Goal: Communication & Community: Answer question/provide support

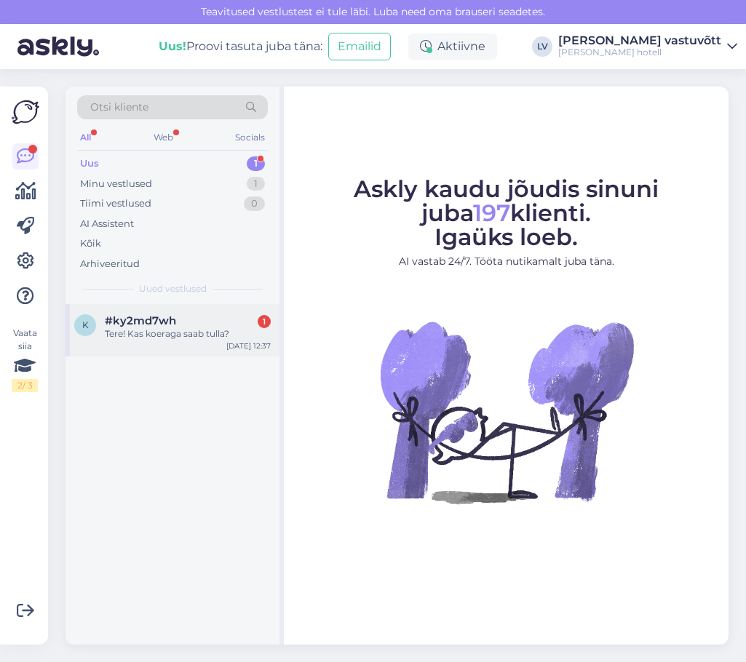
click at [194, 332] on div "Tere! Kas koeraga saab tulla?" at bounding box center [188, 333] width 166 height 13
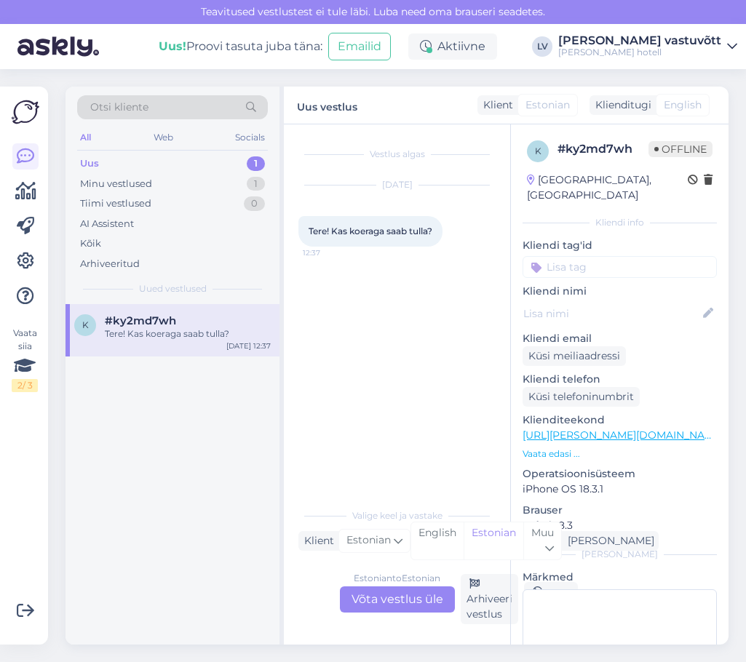
click at [416, 599] on div "Estonian to Estonian Võta vestlus üle" at bounding box center [397, 600] width 115 height 26
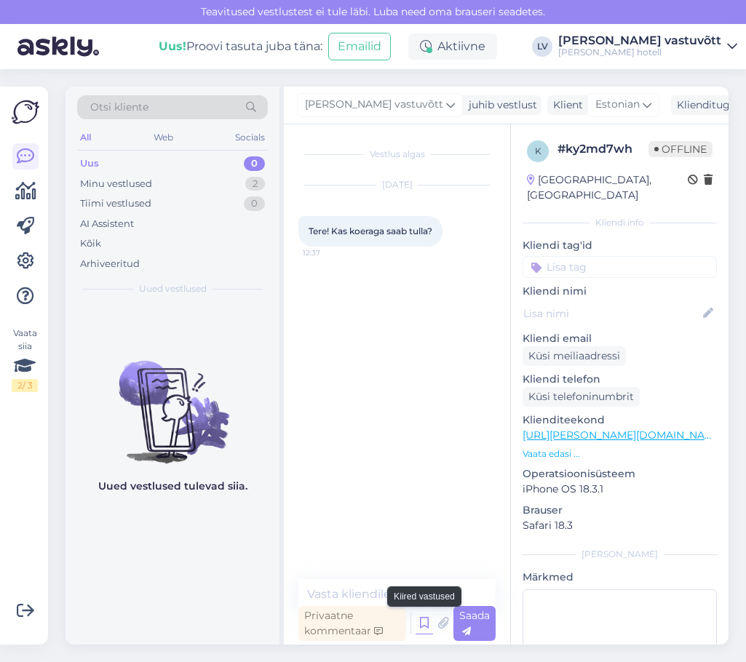
click at [421, 624] on icon at bounding box center [424, 624] width 17 height 22
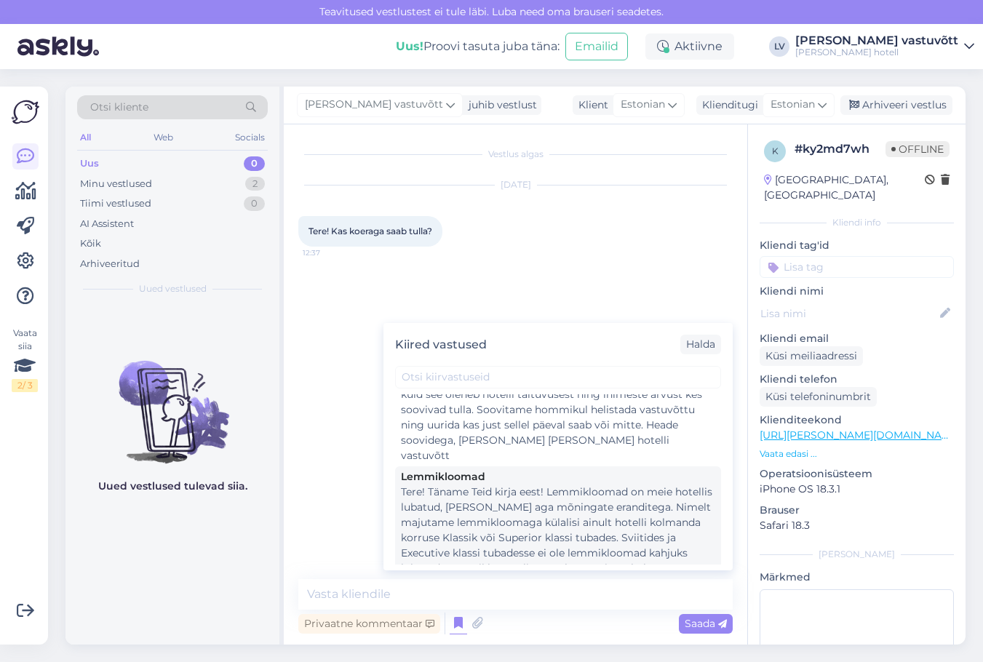
scroll to position [1528, 0]
click at [645, 480] on div "Tere! Täname Teid kirja eest! Lemmikloomad on meie hotellis lubatud, küll aga m…" at bounding box center [558, 556] width 314 height 153
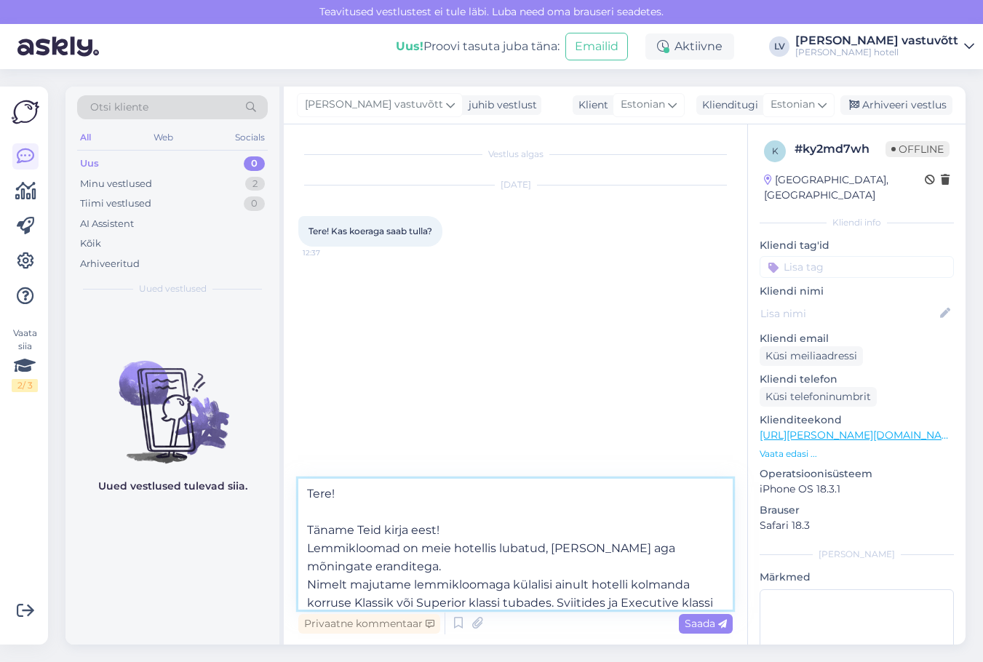
click at [501, 531] on textarea "Tere! Täname Teid kirja eest! Lemmikloomad on meie hotellis lubatud, küll aga m…" at bounding box center [515, 544] width 434 height 131
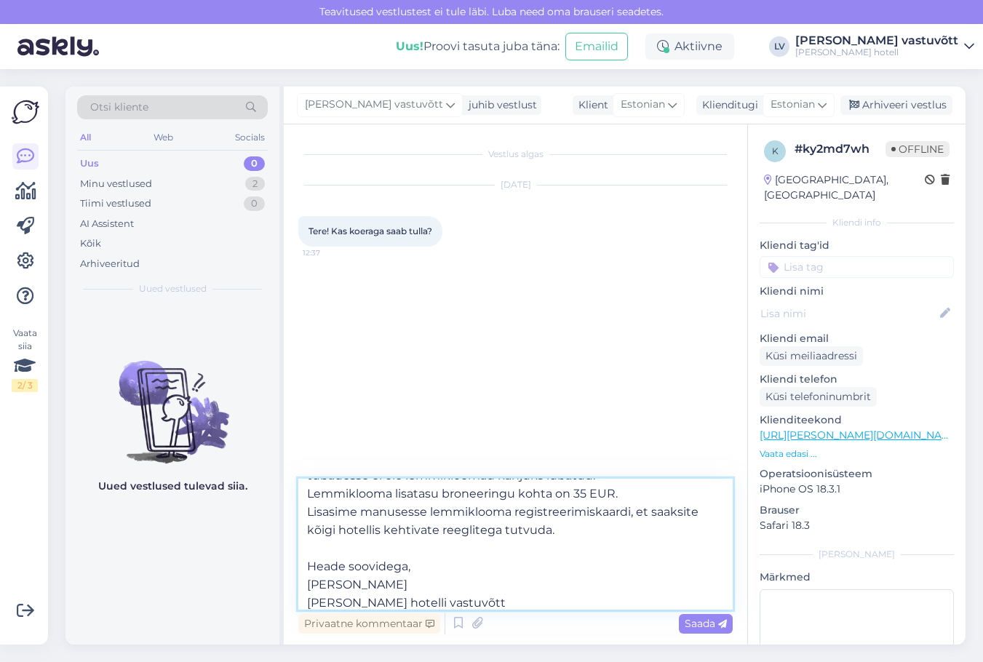
scroll to position [172, 0]
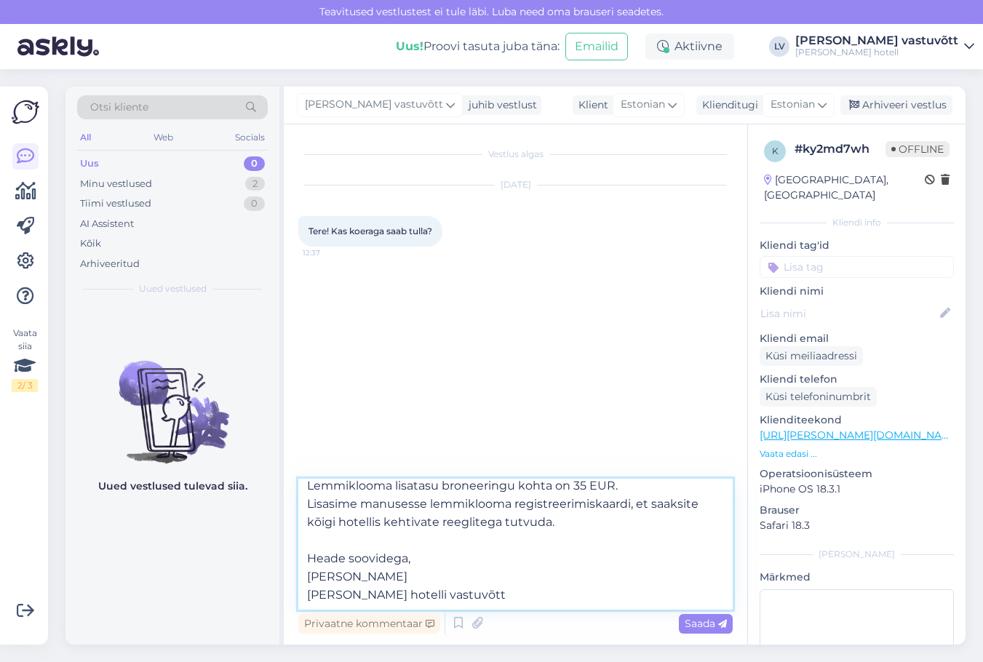
drag, startPoint x: 354, startPoint y: 576, endPoint x: 277, endPoint y: 579, distance: 77.2
click at [279, 578] on div "Otsi kliente All Web Socials Uus 0 Minu vestlused 2 Tiimi vestlused 0 AI Assist…" at bounding box center [515, 366] width 900 height 558
type textarea "Tere! Täname Teid kirja eest! Lemmikloomad on meie hotellis lubatud, küll aga m…"
click at [476, 616] on icon at bounding box center [477, 624] width 20 height 22
click at [722, 625] on icon at bounding box center [722, 624] width 9 height 9
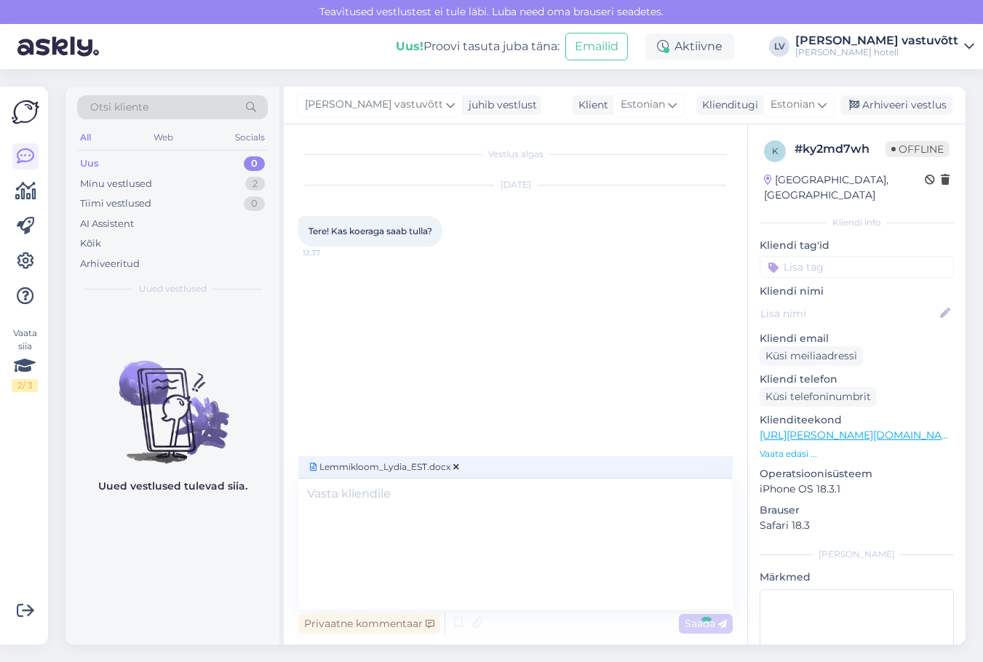
scroll to position [0, 0]
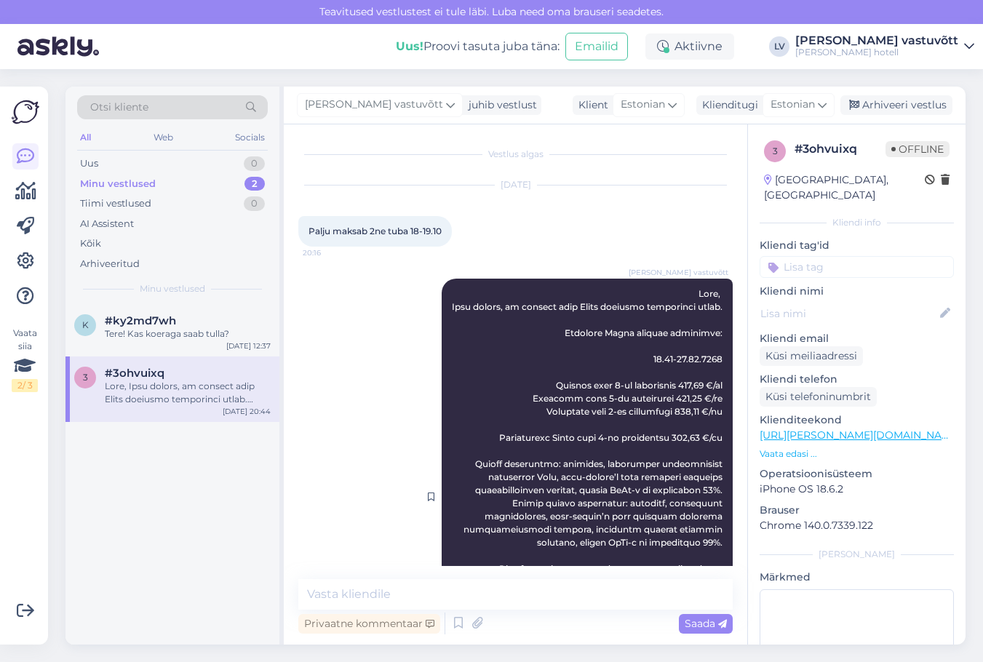
scroll to position [178, 0]
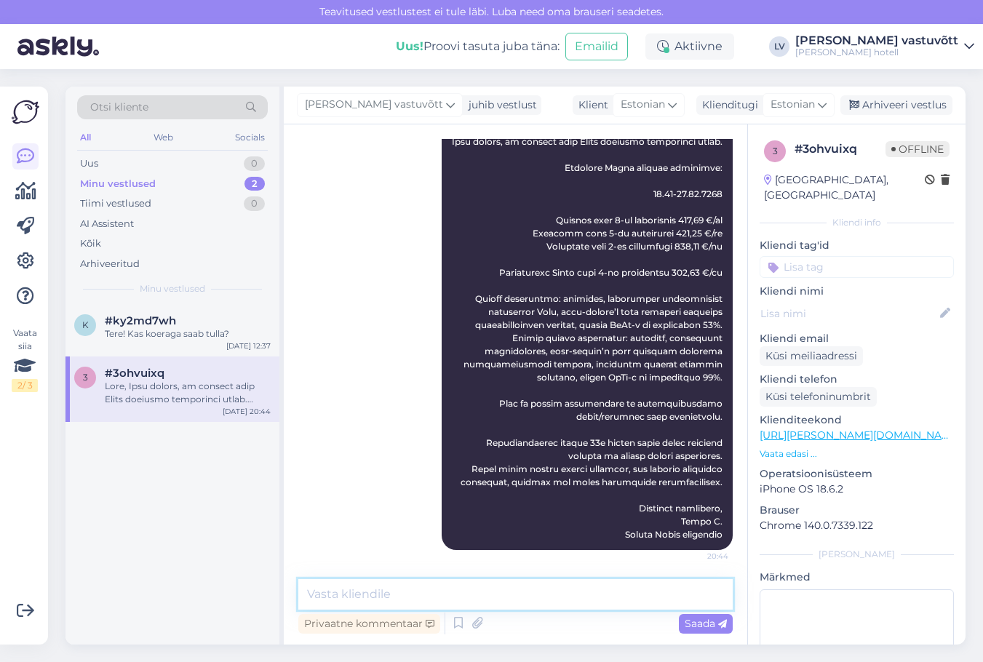
click at [378, 592] on textarea at bounding box center [515, 594] width 434 height 31
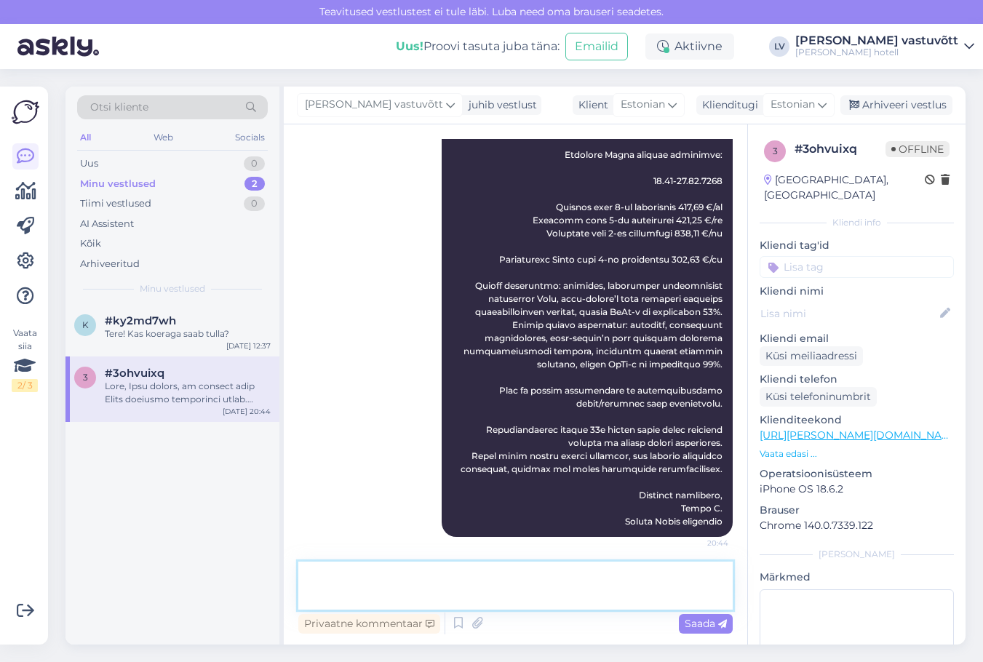
scroll to position [196, 0]
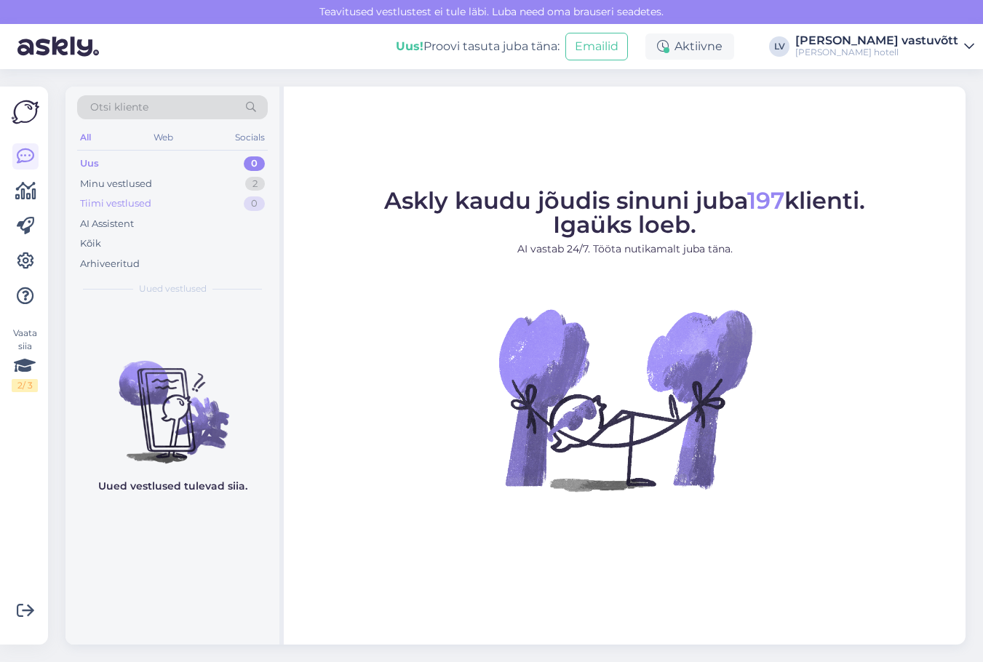
click at [172, 195] on div "Tiimi vestlused 0" at bounding box center [172, 204] width 191 height 20
click at [173, 188] on div "Minu vestlused 2" at bounding box center [172, 184] width 191 height 20
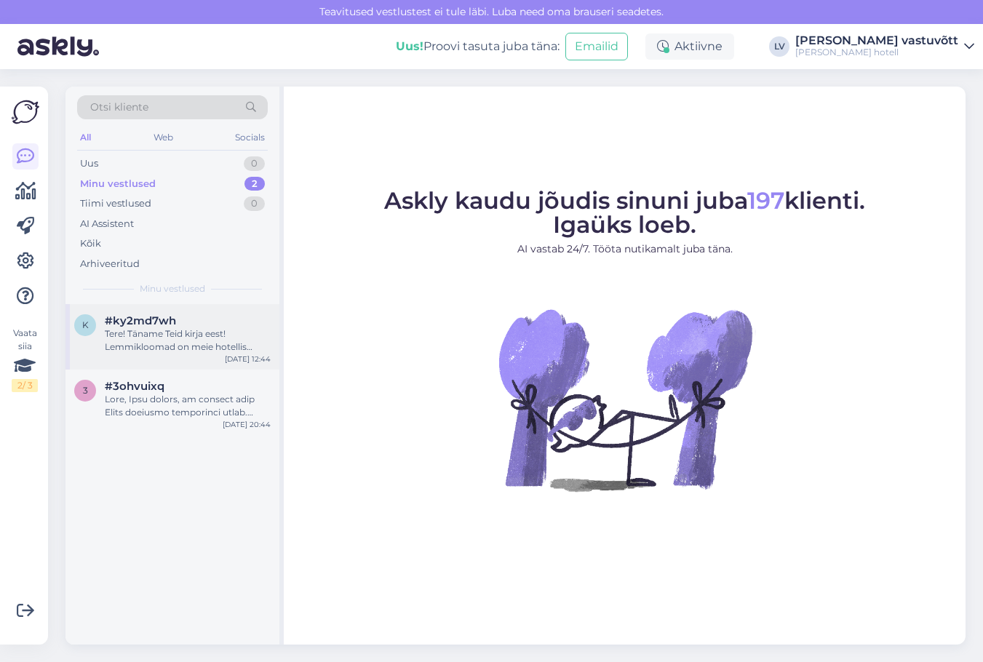
click at [182, 336] on div "Tere! Täname Teid kirja eest! Lemmikloomad on meie hotellis lubatud, [PERSON_NA…" at bounding box center [188, 340] width 166 height 26
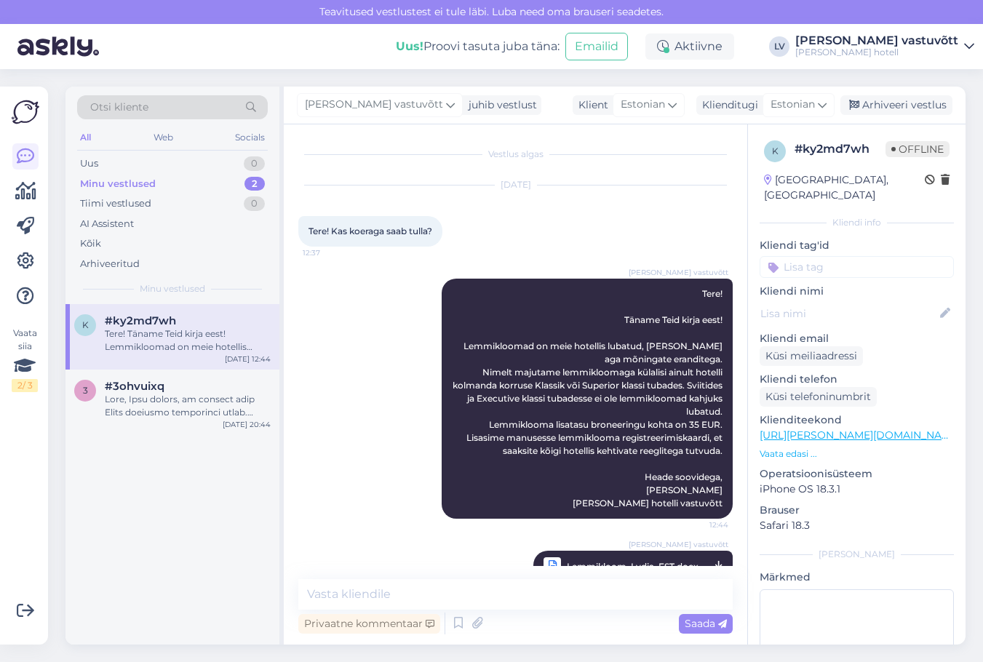
scroll to position [32, 0]
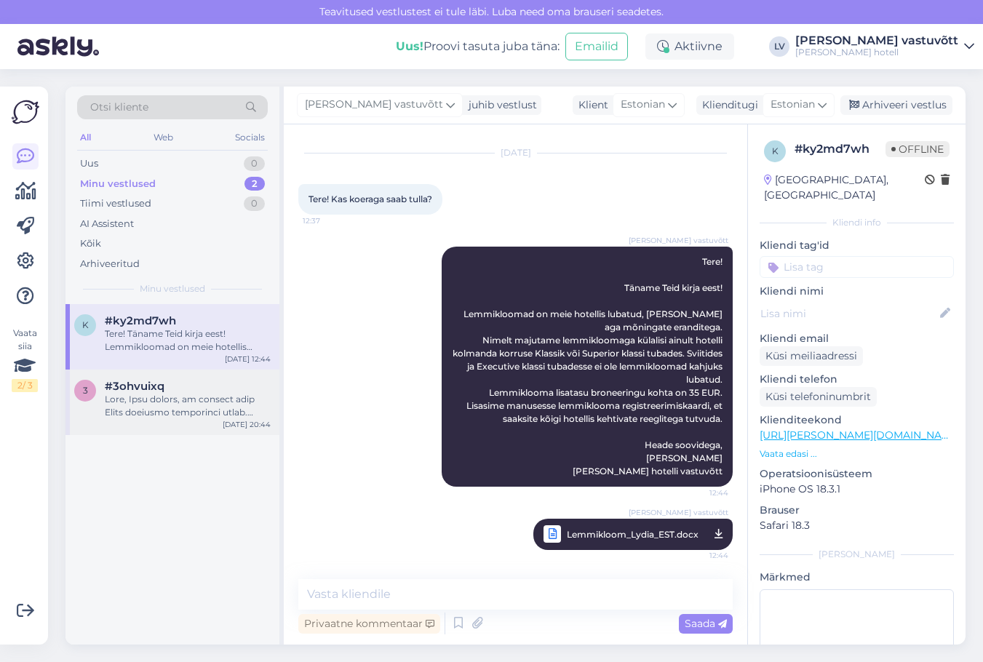
click at [119, 392] on span "#3ohvuixq" at bounding box center [135, 386] width 60 height 13
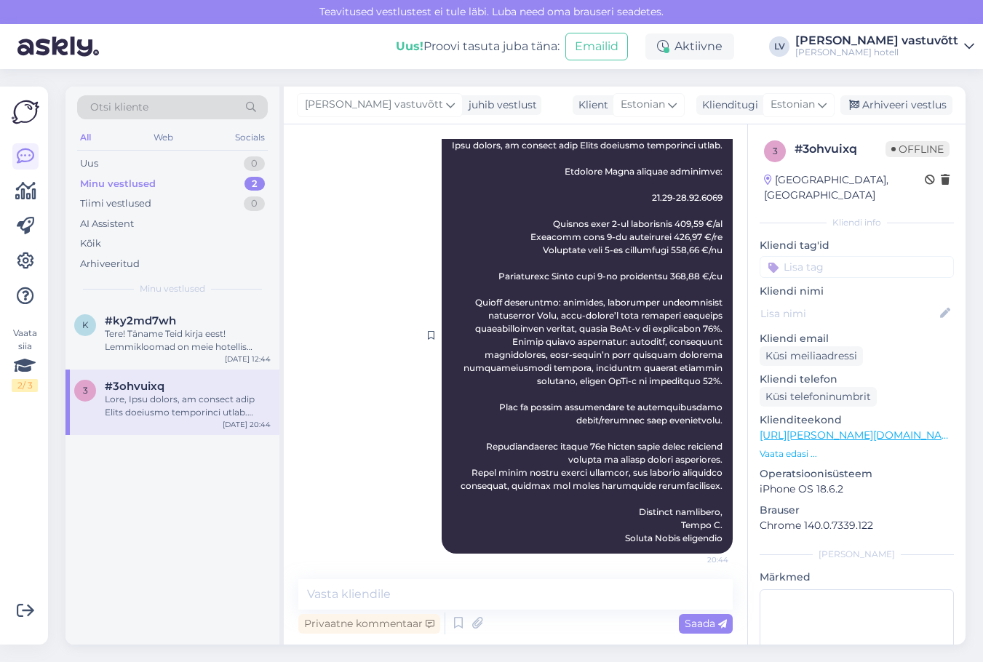
scroll to position [178, 0]
